Goal: Obtain resource: Download file/media

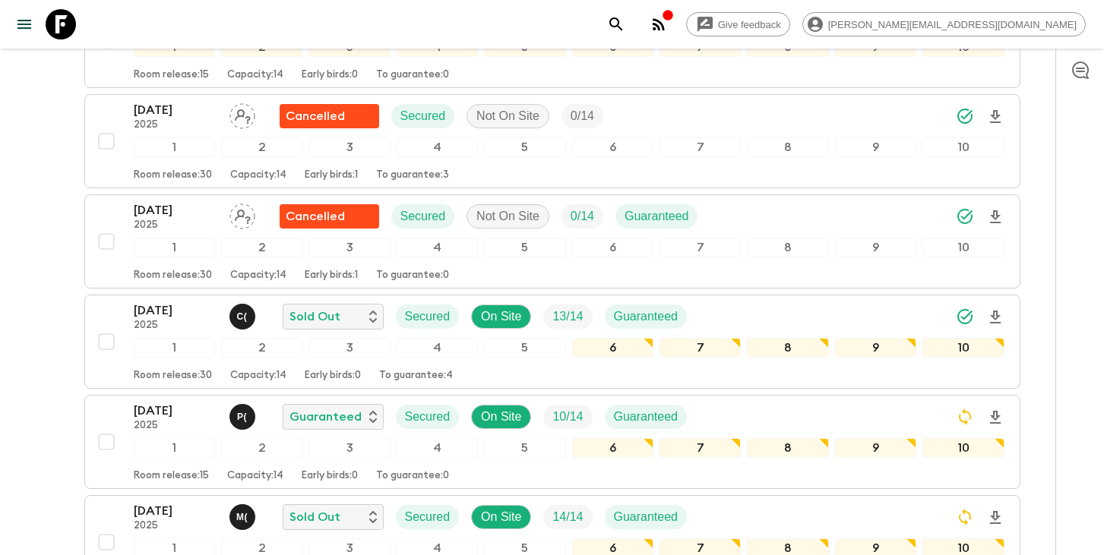
scroll to position [804, 0]
click at [625, 23] on icon "search adventures" at bounding box center [616, 24] width 18 height 18
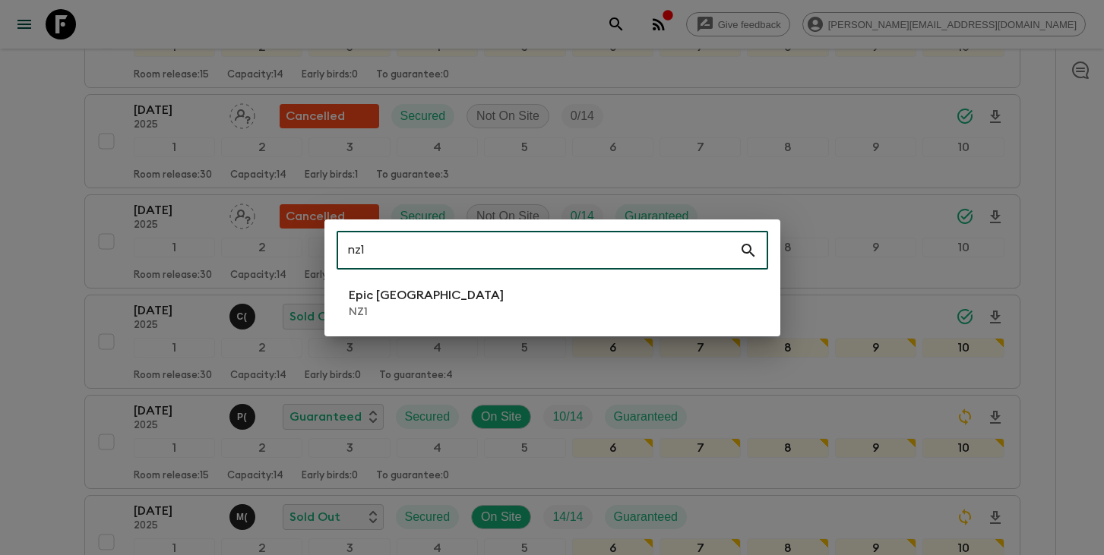
type input "nz1"
click at [456, 305] on li "Epic [GEOGRAPHIC_DATA] NZ1" at bounding box center [551, 303] width 431 height 43
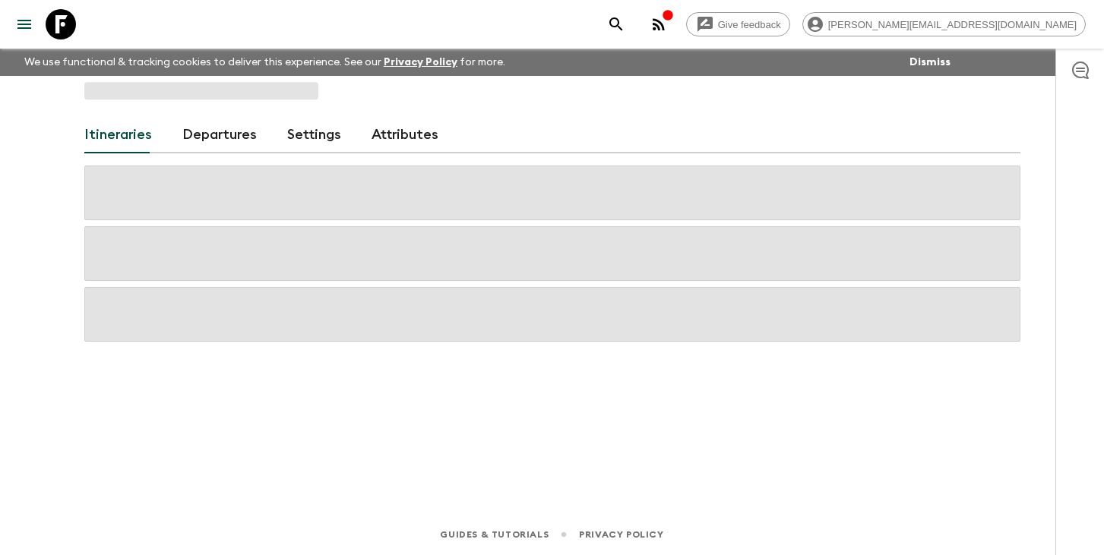
click at [215, 140] on link "Departures" at bounding box center [219, 135] width 74 height 36
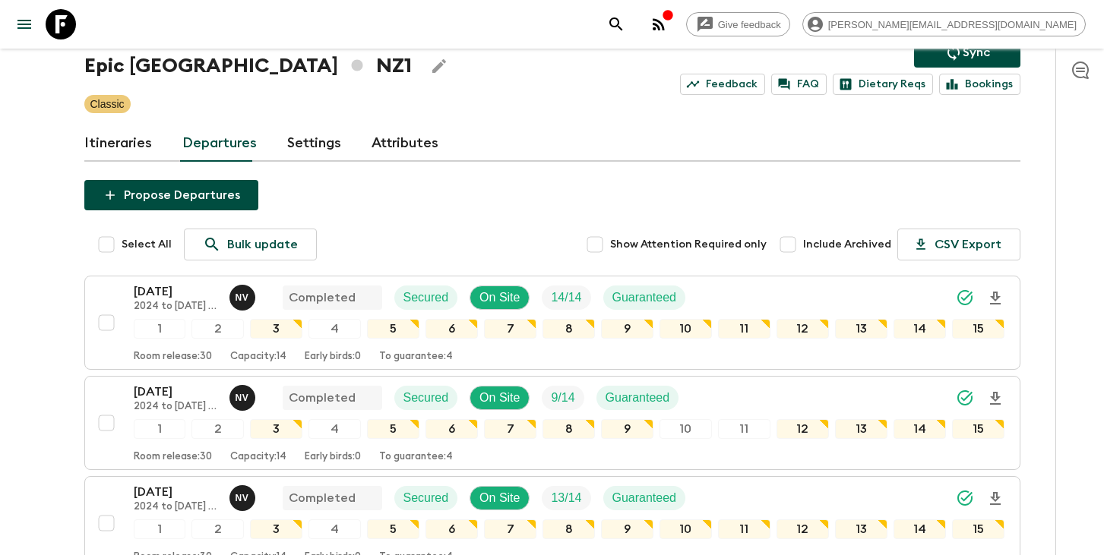
scroll to position [1704, 0]
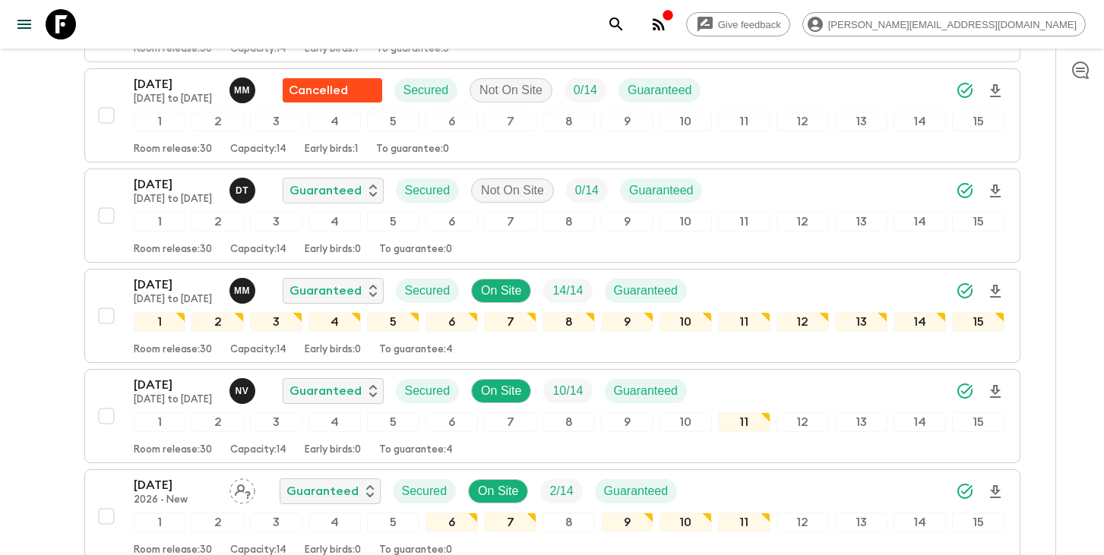
click at [625, 21] on icon "search adventures" at bounding box center [616, 24] width 18 height 18
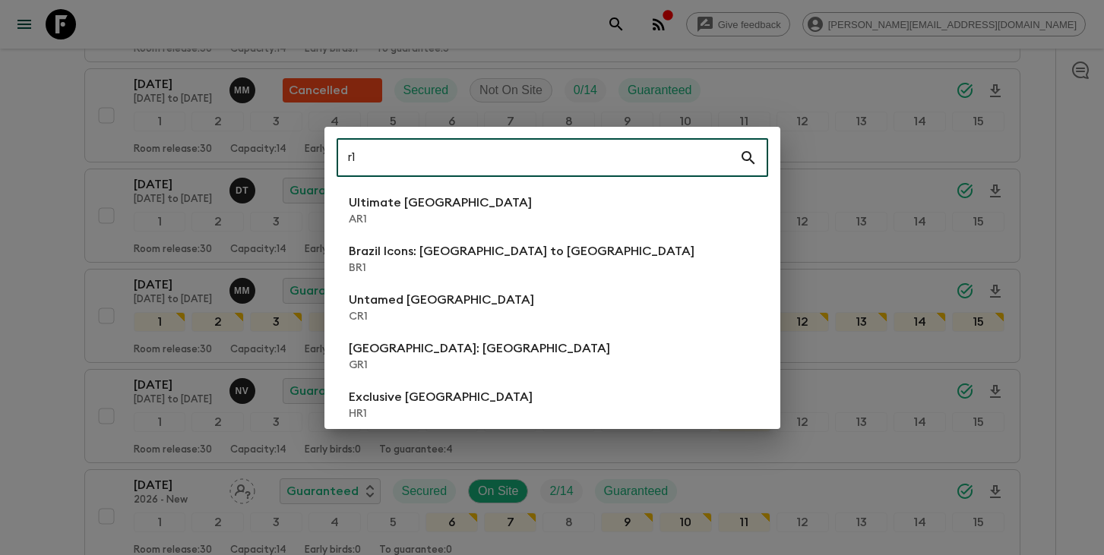
type input "r1"
click at [446, 226] on p "AR1" at bounding box center [440, 219] width 183 height 15
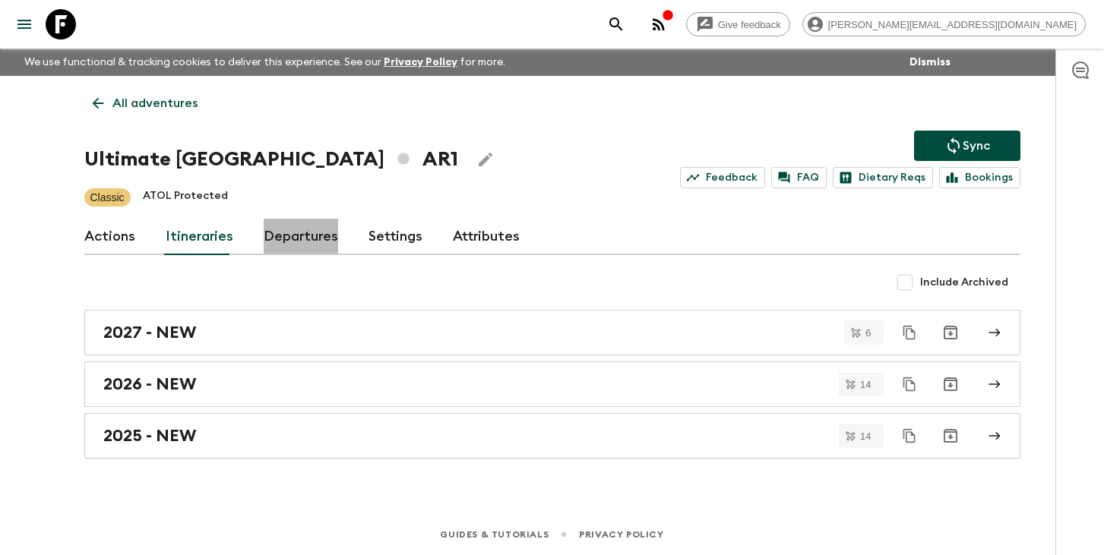
click at [303, 232] on link "Departures" at bounding box center [301, 237] width 74 height 36
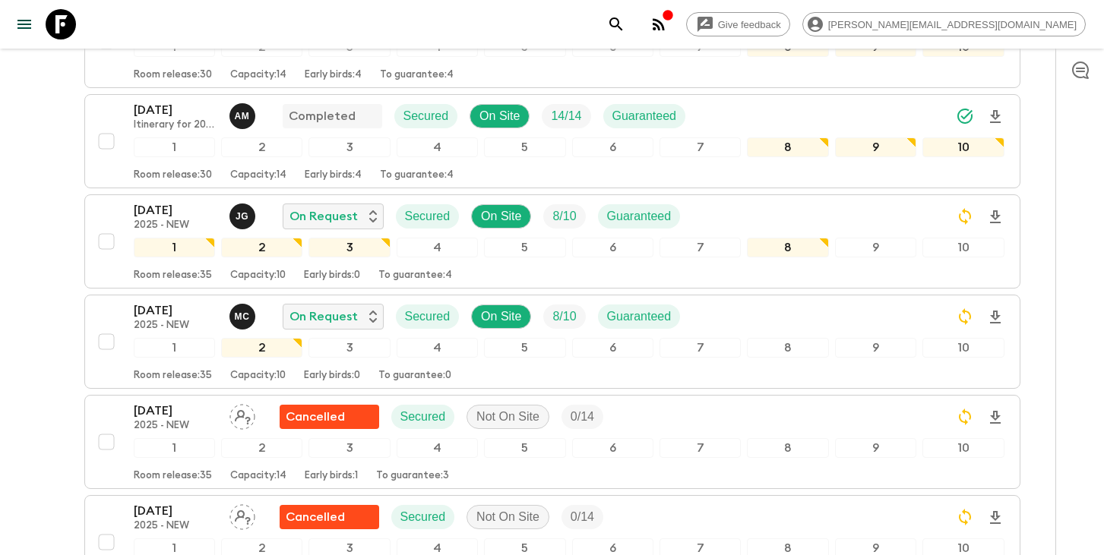
scroll to position [418, 0]
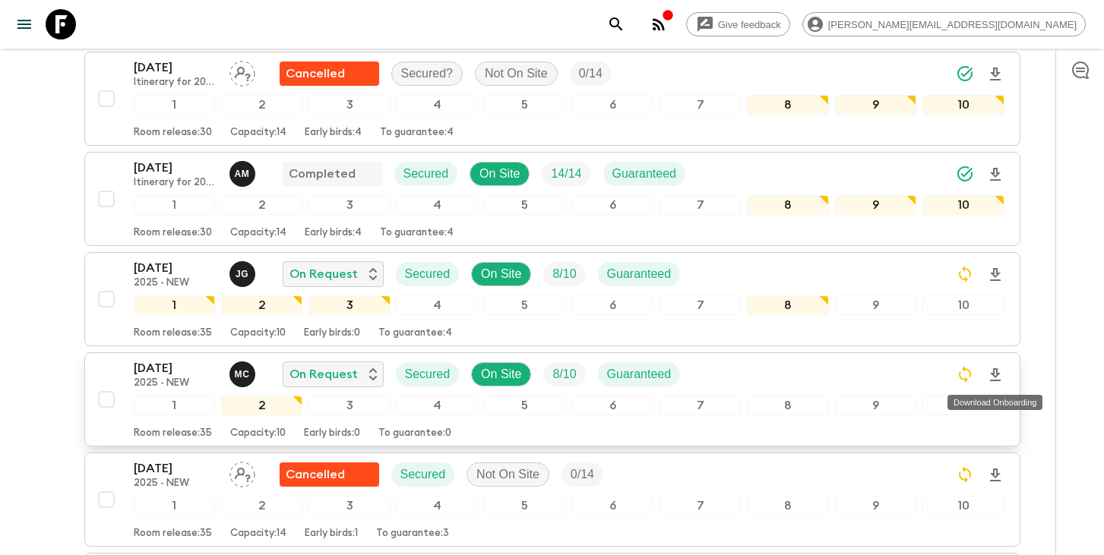
click at [991, 371] on icon "Download Onboarding" at bounding box center [995, 375] width 18 height 18
click at [625, 29] on icon "search adventures" at bounding box center [616, 24] width 18 height 18
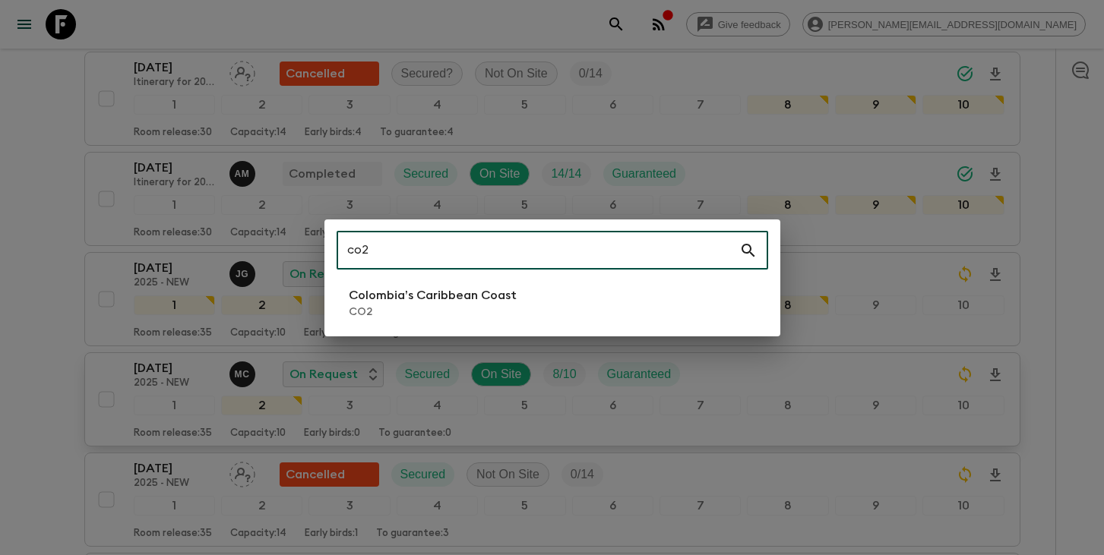
type input "co2"
click at [550, 300] on li "Colombia’s Caribbean Coast CO2" at bounding box center [551, 303] width 431 height 43
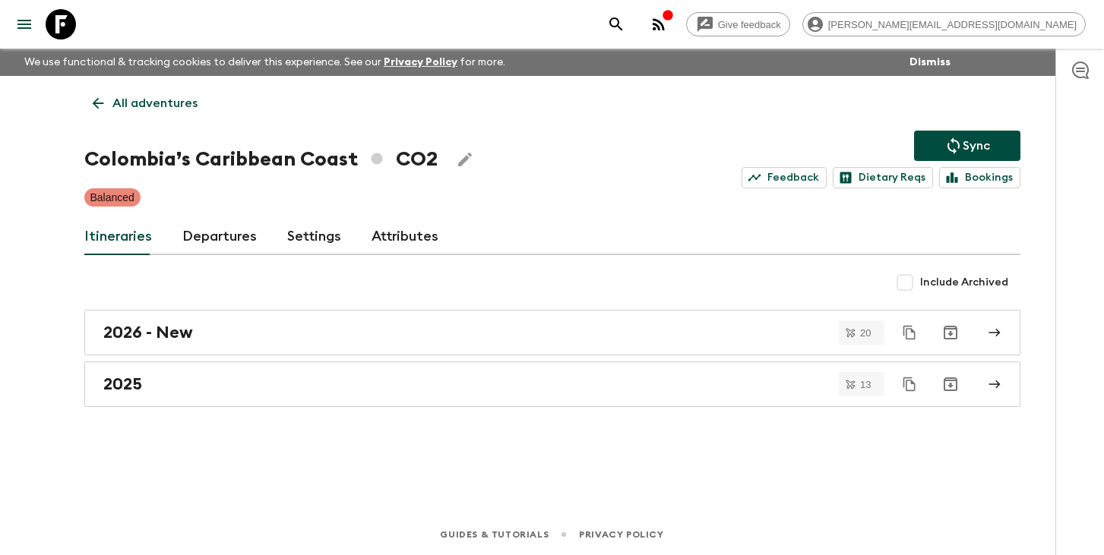
click at [223, 244] on link "Departures" at bounding box center [219, 237] width 74 height 36
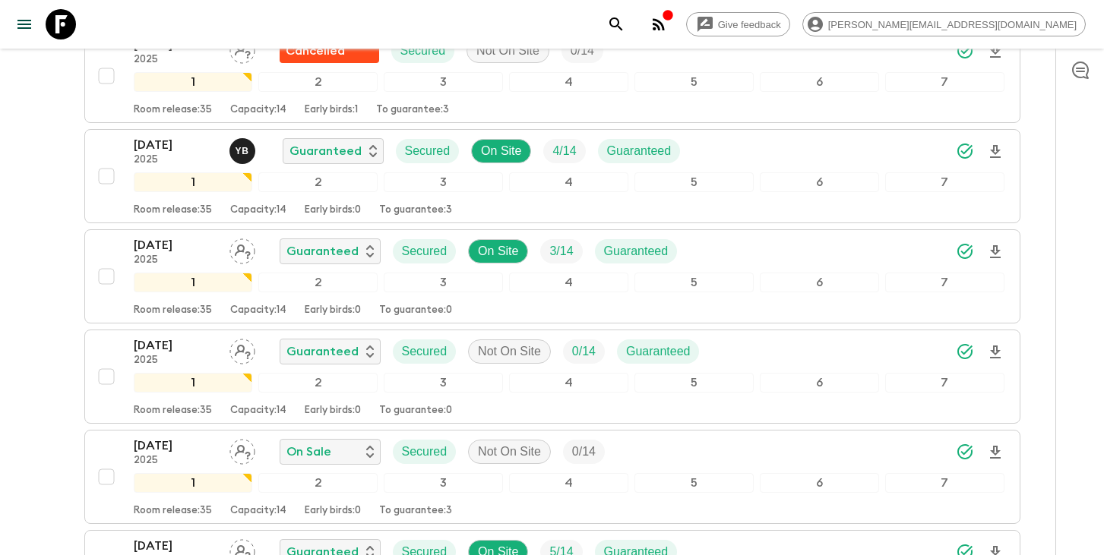
scroll to position [1331, 0]
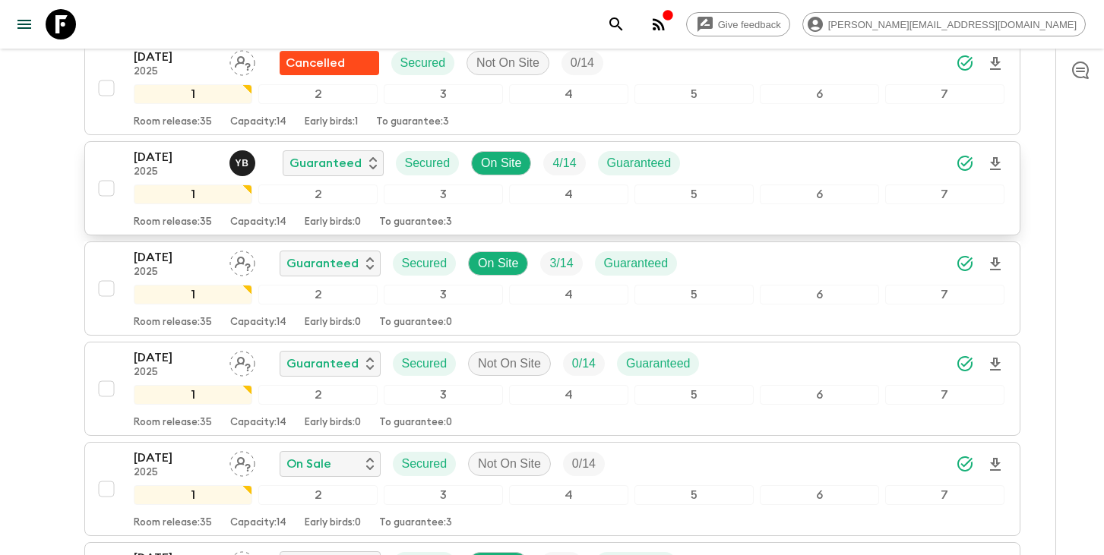
click at [990, 163] on icon "Download Onboarding" at bounding box center [995, 163] width 11 height 13
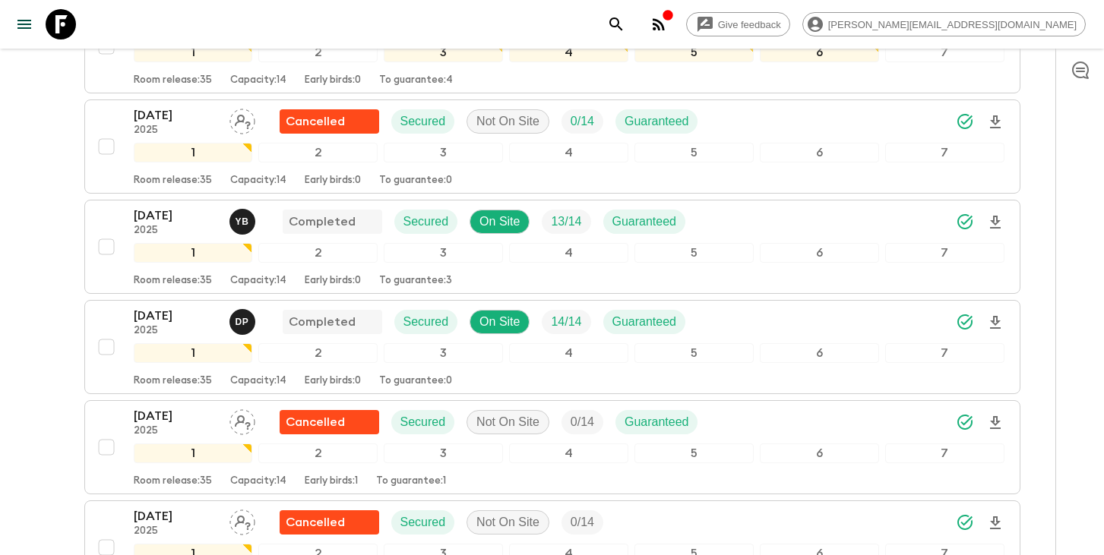
scroll to position [581, 0]
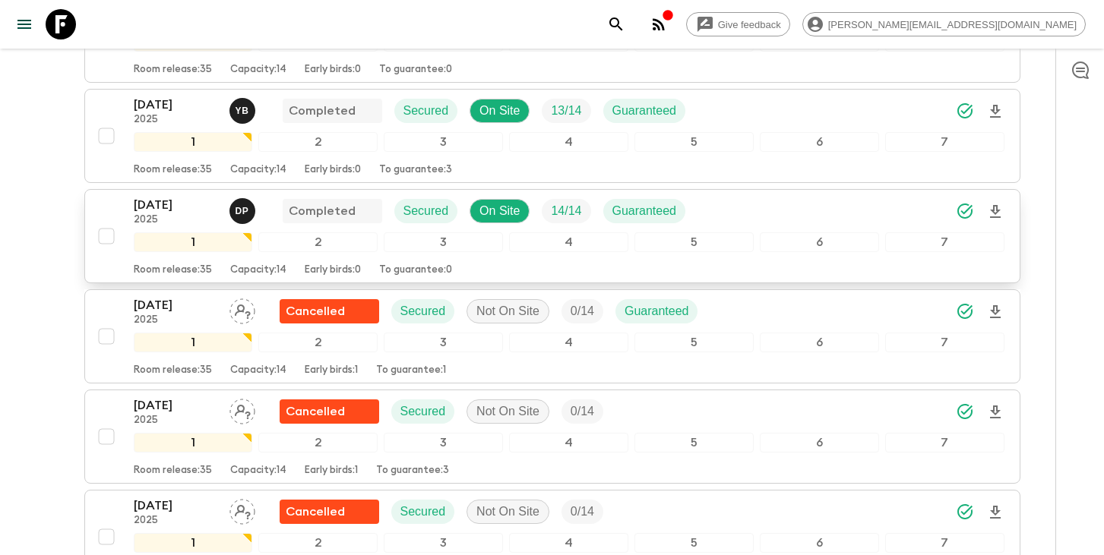
click at [173, 213] on p "[DATE]" at bounding box center [176, 205] width 84 height 18
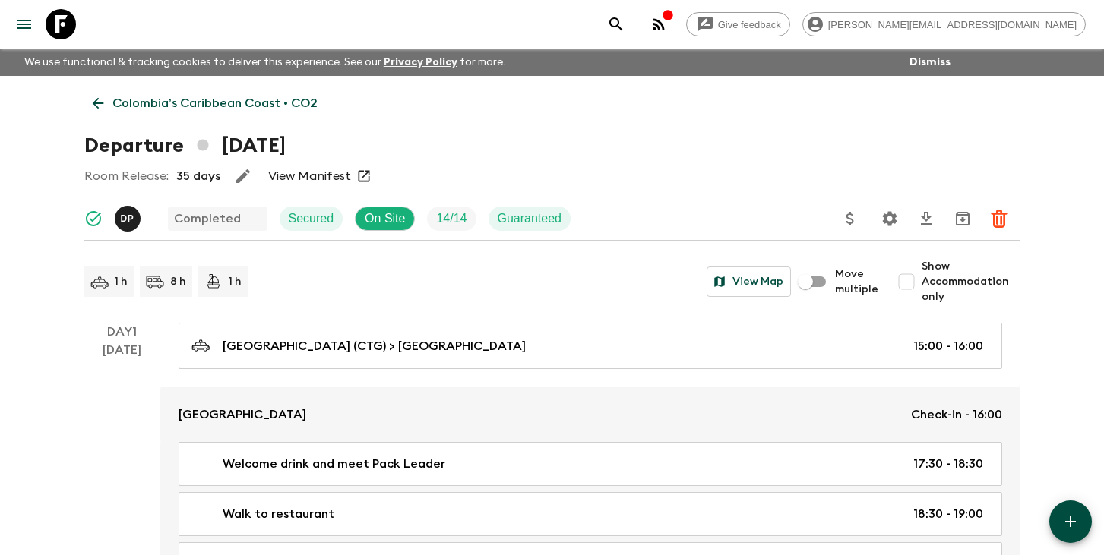
click at [625, 27] on icon "search adventures" at bounding box center [616, 24] width 18 height 18
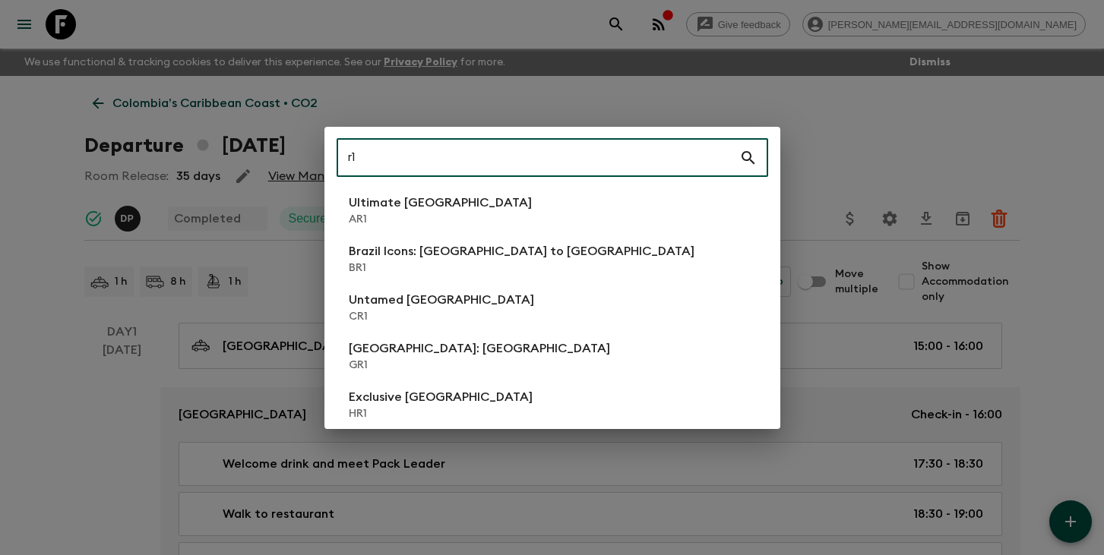
type input "r"
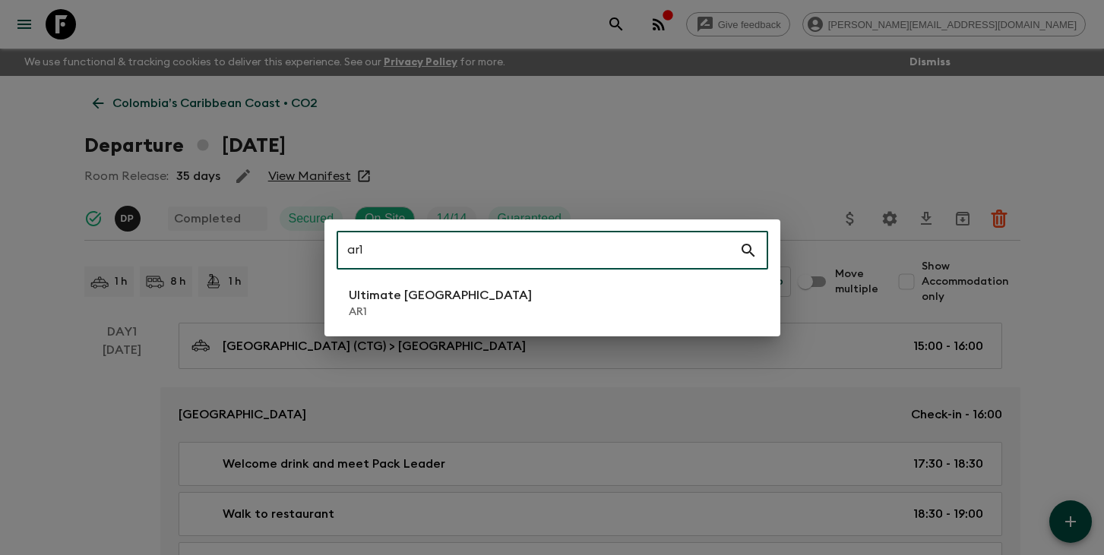
type input "ar1"
click at [438, 304] on p "Ultimate [GEOGRAPHIC_DATA]" at bounding box center [440, 295] width 183 height 18
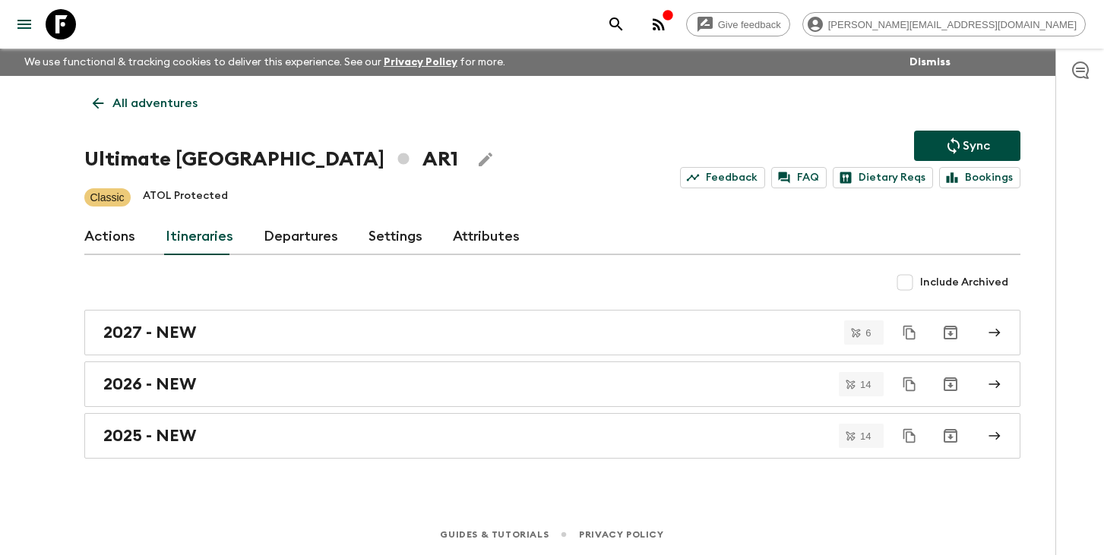
click at [289, 231] on link "Departures" at bounding box center [301, 237] width 74 height 36
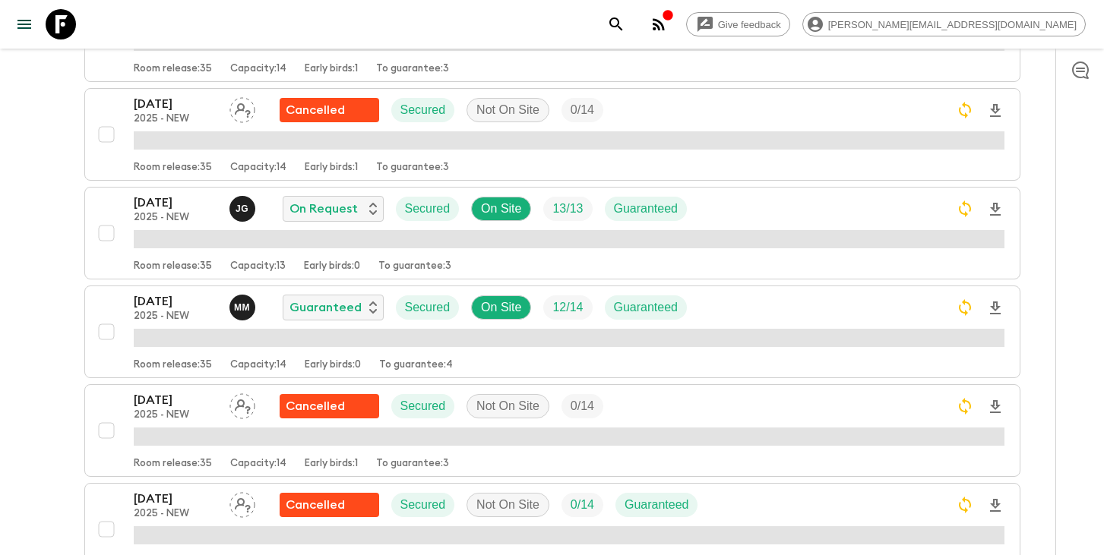
scroll to position [985, 0]
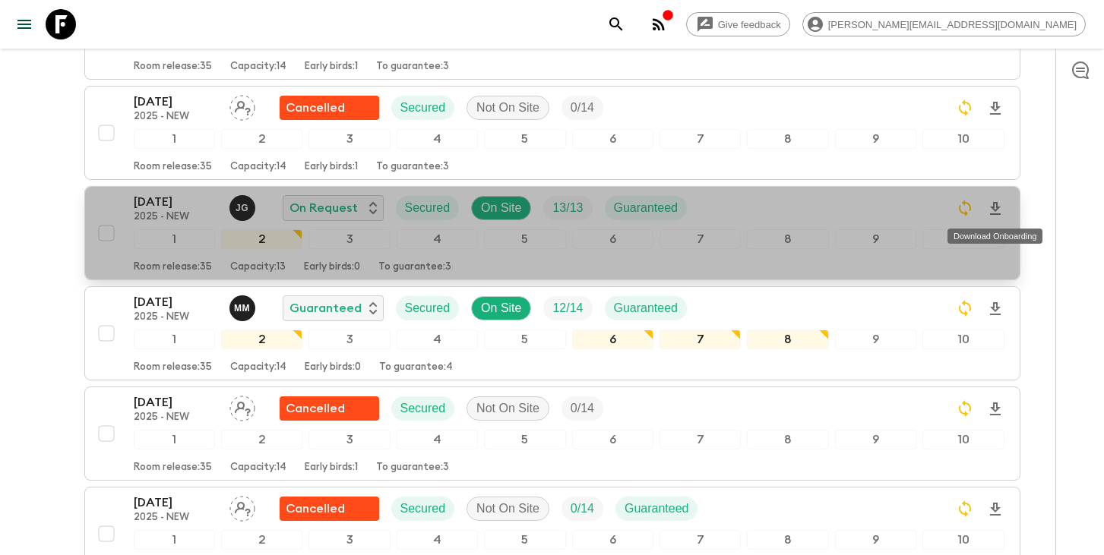
click at [995, 209] on icon "Download Onboarding" at bounding box center [995, 208] width 11 height 13
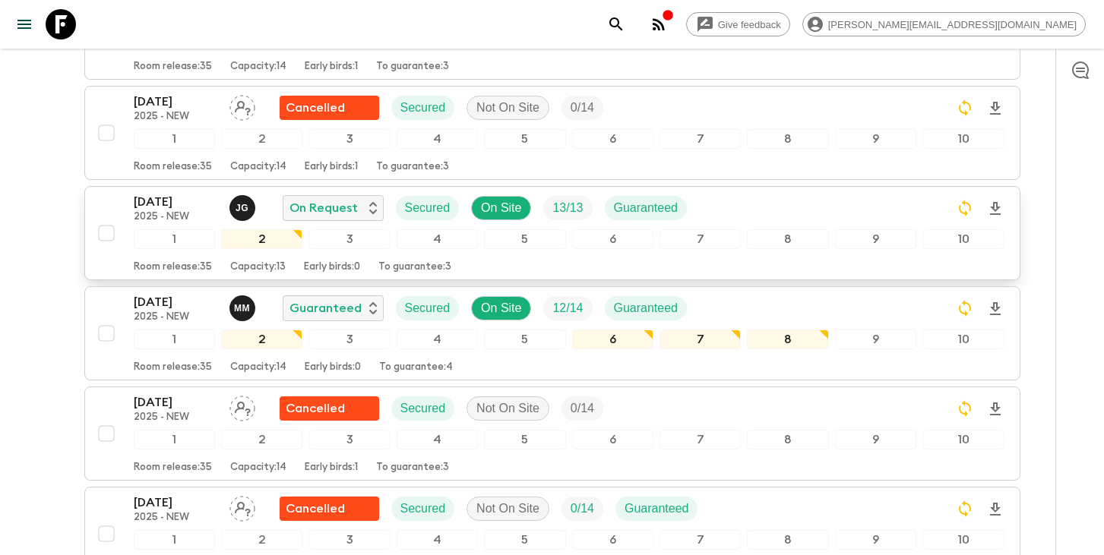
click at [625, 23] on icon "search adventures" at bounding box center [616, 24] width 18 height 18
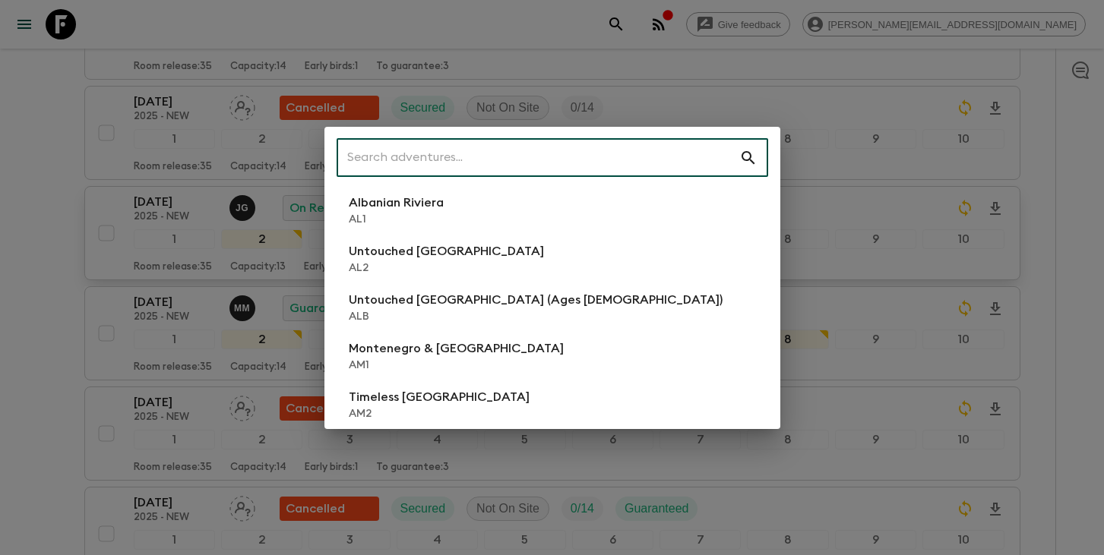
type input "h"
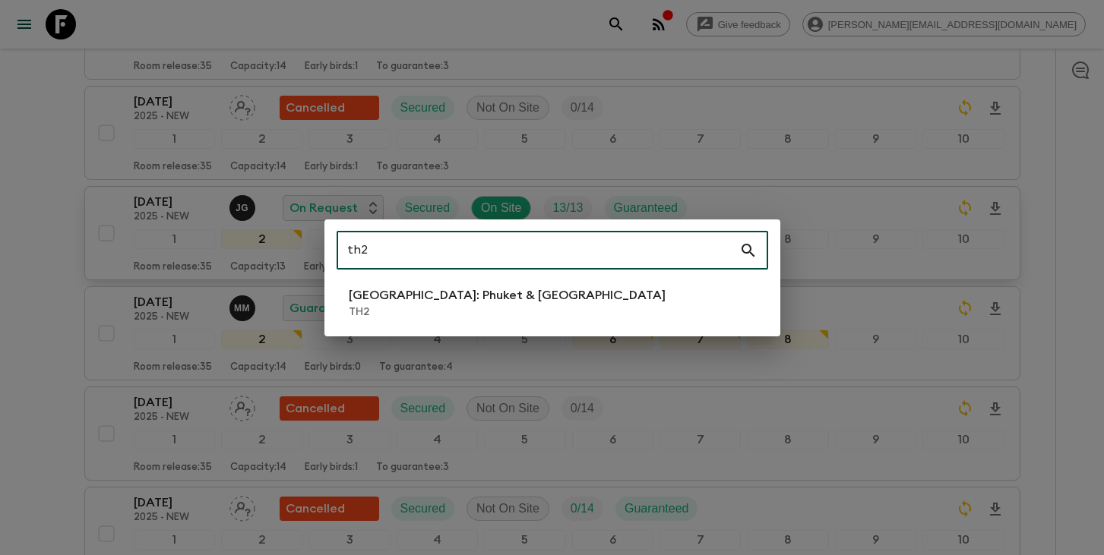
type input "th2"
click at [436, 327] on div "th2 ​ [GEOGRAPHIC_DATA]: [GEOGRAPHIC_DATA] & [GEOGRAPHIC_DATA] TH2" at bounding box center [552, 278] width 456 height 117
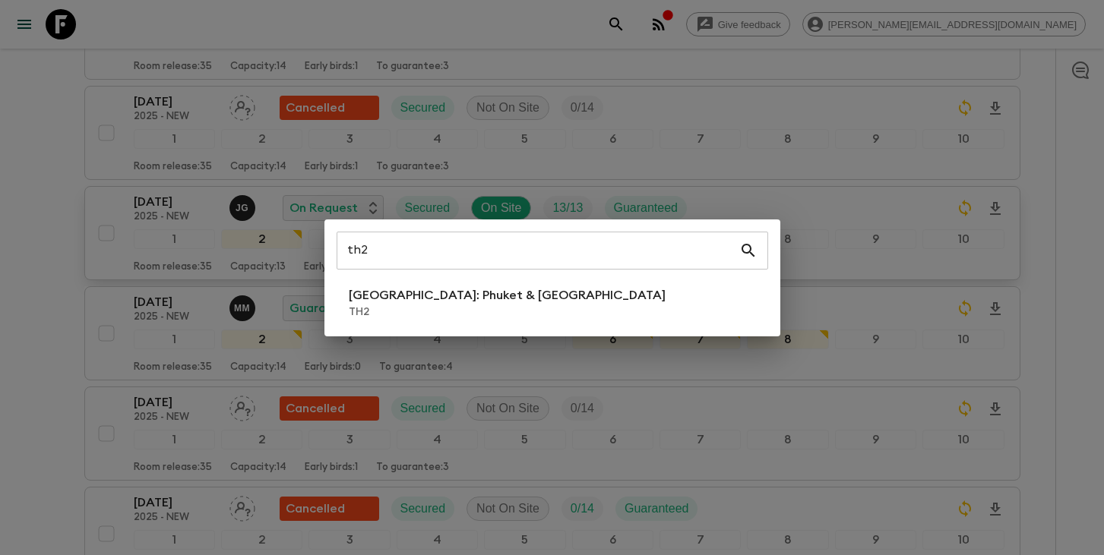
click at [434, 301] on p "[GEOGRAPHIC_DATA]: Phuket & [GEOGRAPHIC_DATA]" at bounding box center [507, 295] width 317 height 18
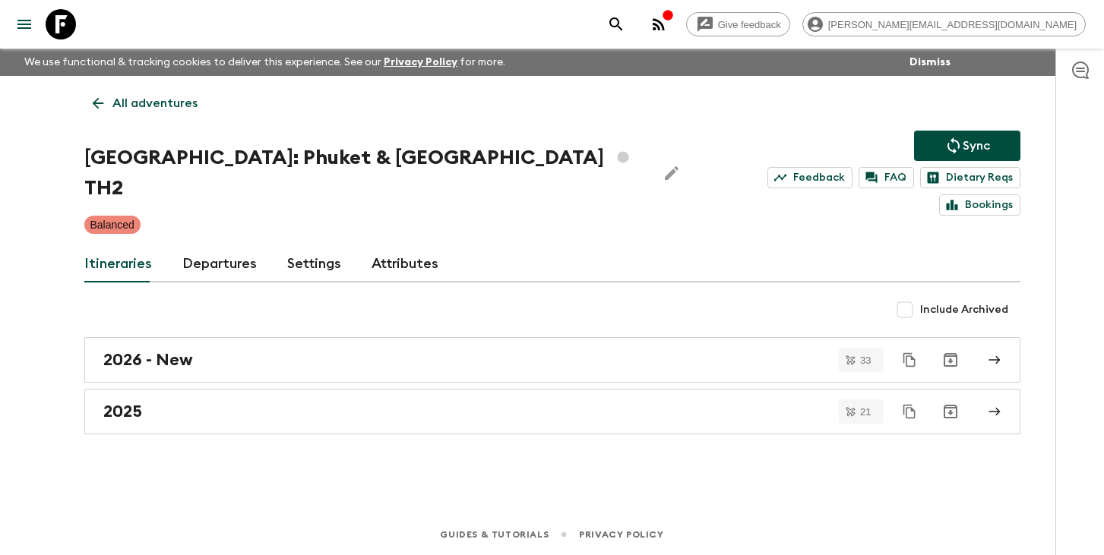
click at [220, 246] on link "Departures" at bounding box center [219, 264] width 74 height 36
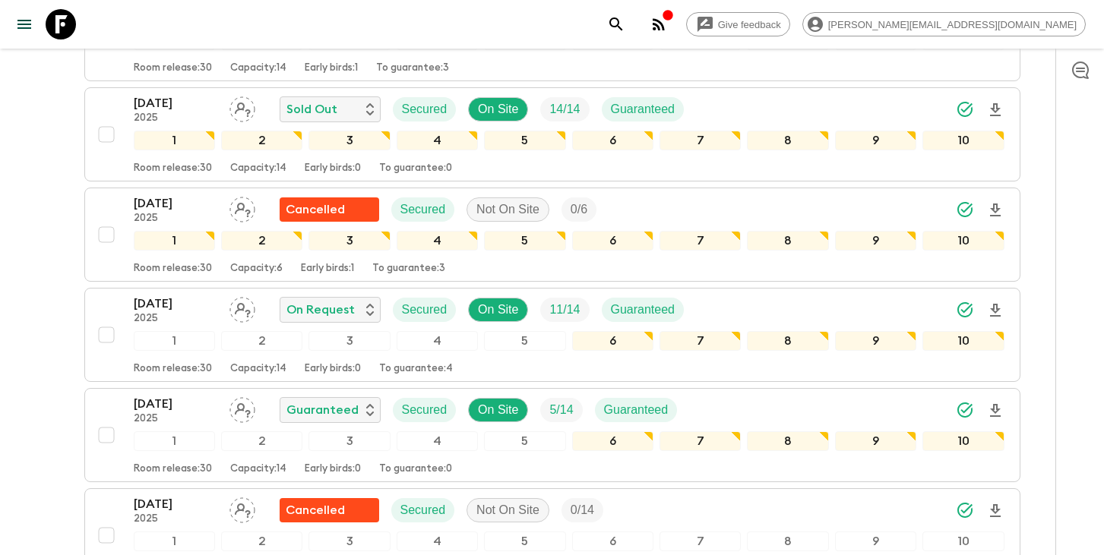
scroll to position [1430, 0]
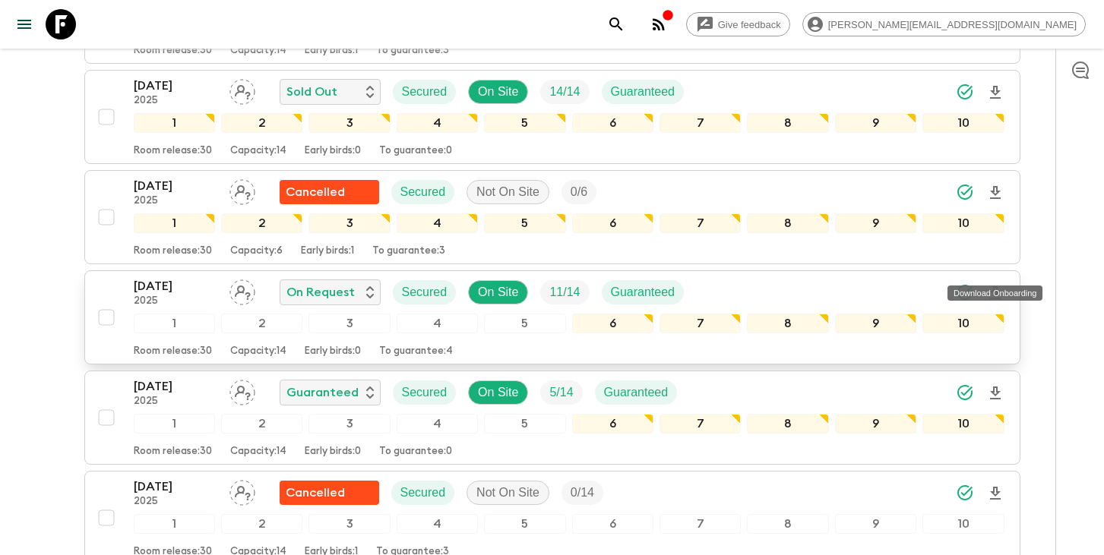
click at [996, 286] on icon "Download Onboarding" at bounding box center [995, 292] width 11 height 13
